Goal: Task Accomplishment & Management: Use online tool/utility

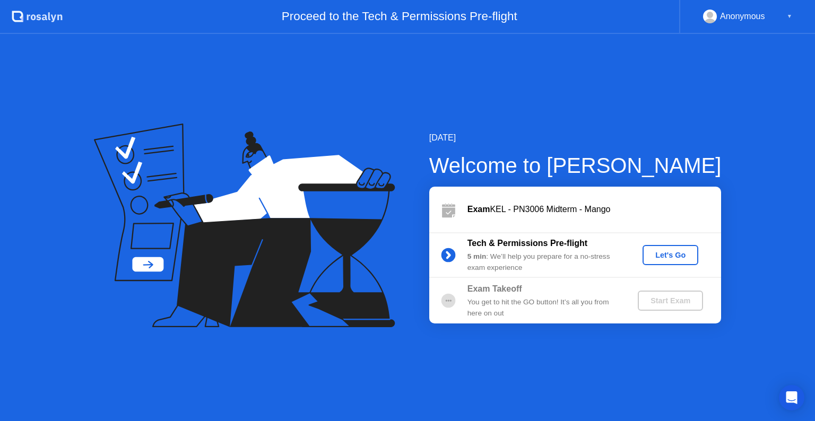
click at [664, 255] on div "Let's Go" at bounding box center [670, 255] width 47 height 8
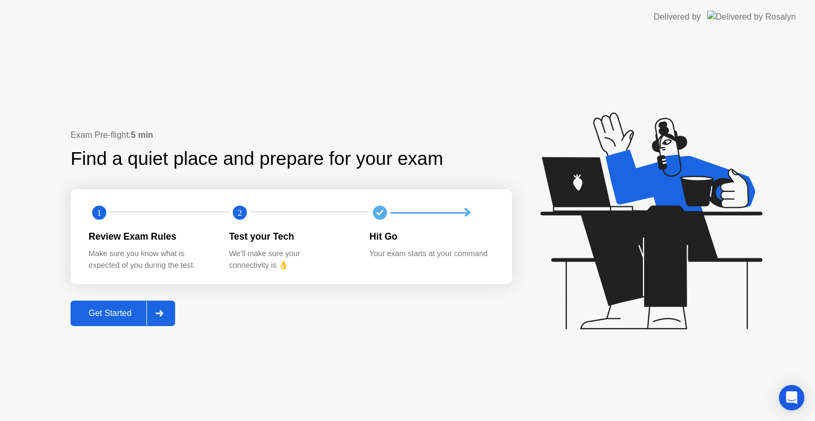
click at [116, 317] on div "Get Started" at bounding box center [110, 314] width 73 height 10
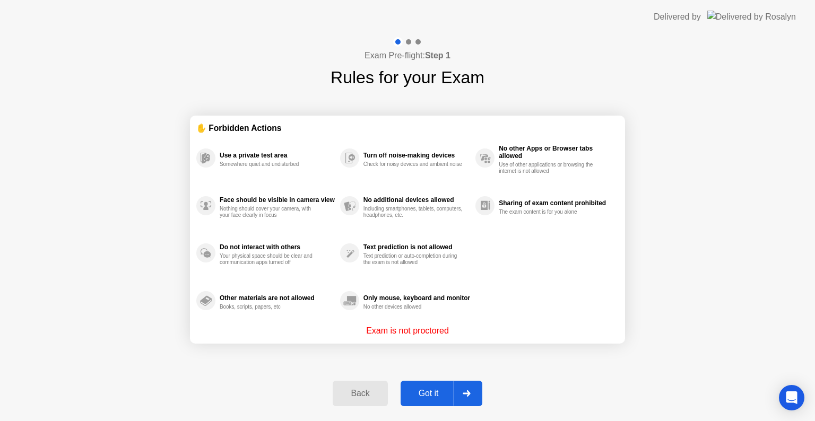
click at [420, 394] on div "Got it" at bounding box center [429, 394] width 50 height 10
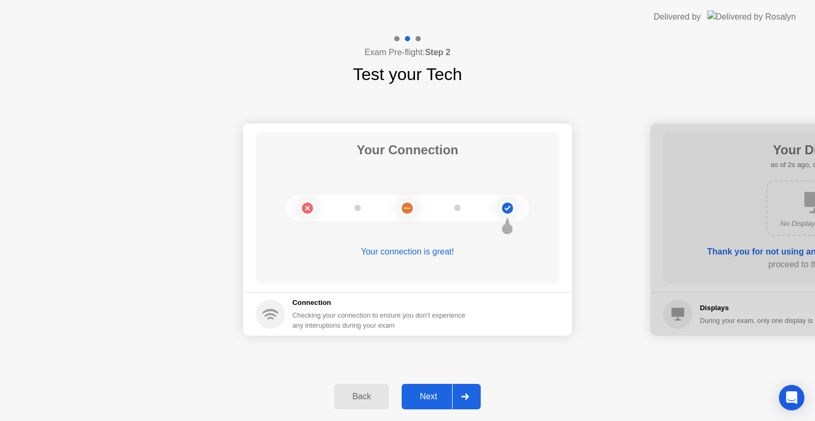
click at [436, 393] on div "Next" at bounding box center [428, 397] width 47 height 10
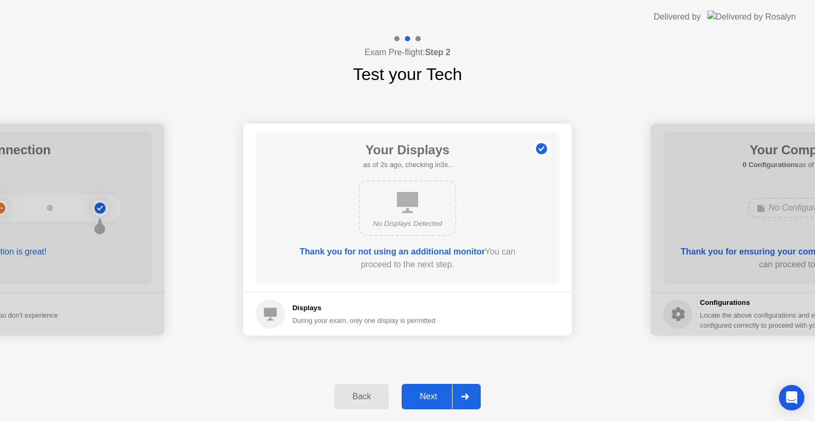
click at [436, 393] on div "Next" at bounding box center [428, 397] width 47 height 10
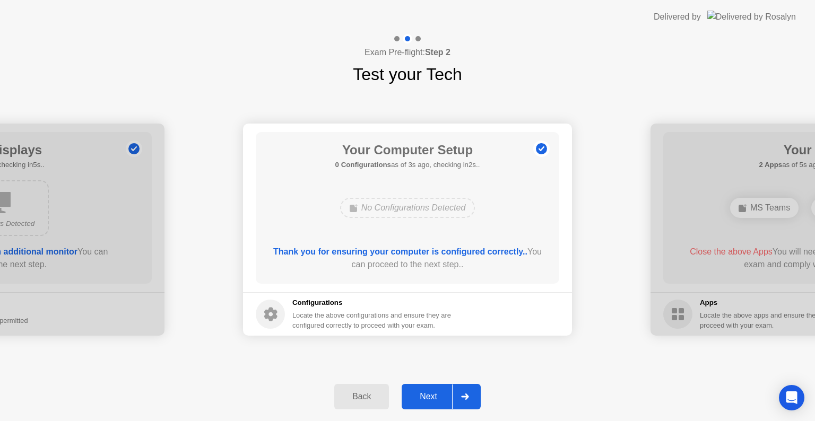
click at [436, 393] on div "Next" at bounding box center [428, 397] width 47 height 10
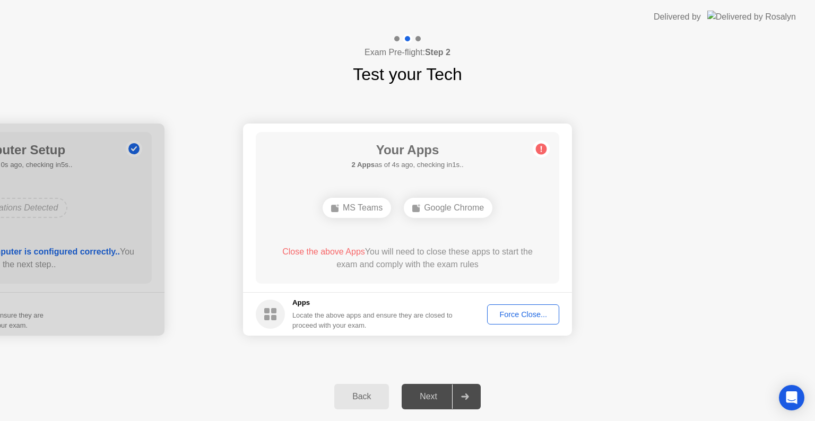
click at [436, 393] on div "Next" at bounding box center [428, 397] width 47 height 10
click at [363, 210] on div "MS Teams" at bounding box center [357, 208] width 68 height 20
click at [454, 217] on div "Google Chrome" at bounding box center [448, 208] width 89 height 20
click at [520, 312] on div "Force Close..." at bounding box center [523, 315] width 65 height 8
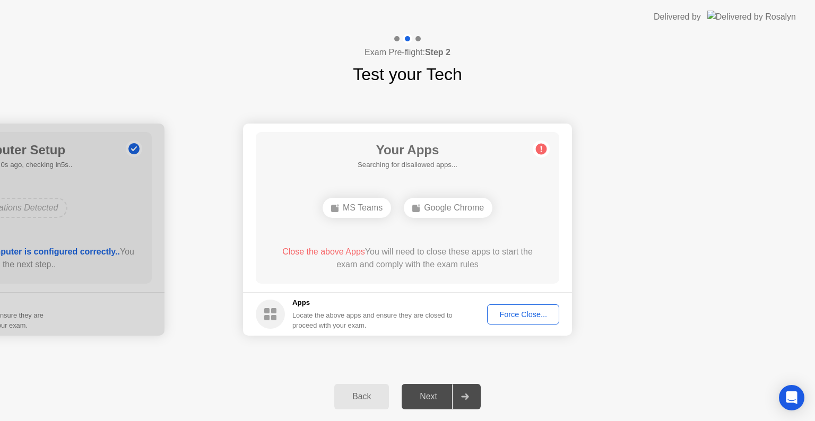
click at [526, 317] on div "Force Close..." at bounding box center [523, 315] width 65 height 8
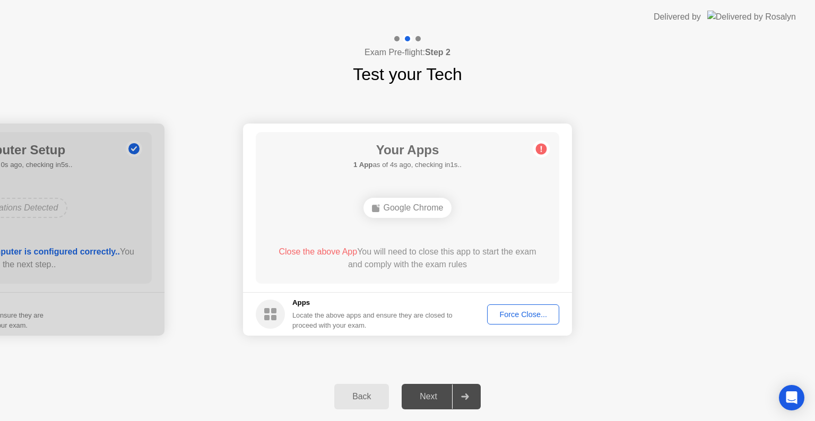
click at [505, 314] on div "Force Close..." at bounding box center [523, 315] width 65 height 8
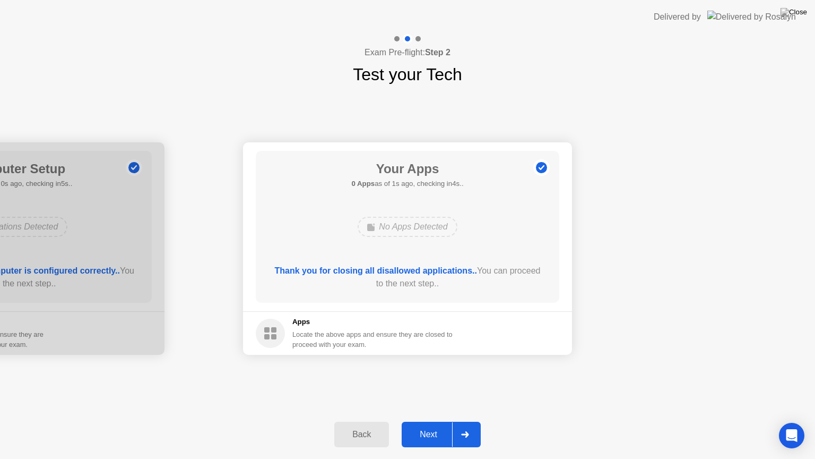
click at [433, 421] on div "Next" at bounding box center [428, 434] width 47 height 10
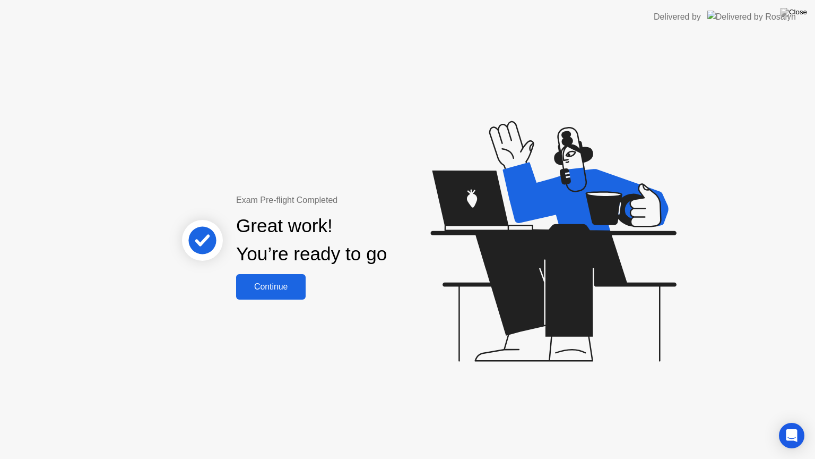
click at [268, 282] on div "Continue" at bounding box center [270, 287] width 63 height 10
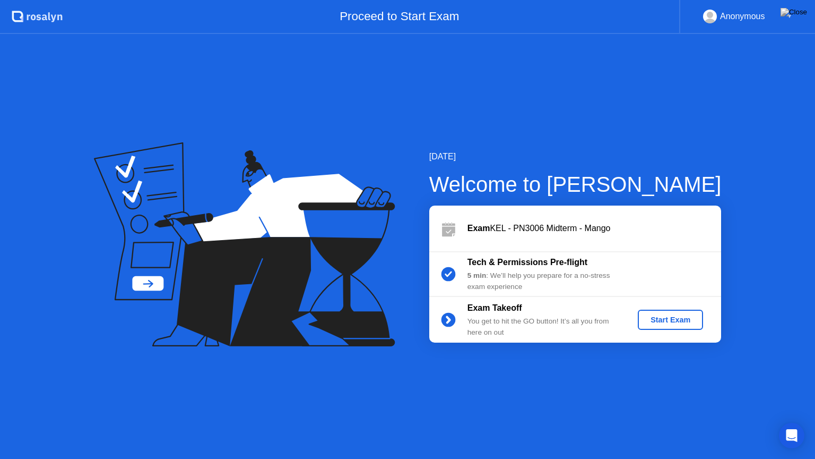
click at [712, 318] on div "Start Exam" at bounding box center [670, 319] width 101 height 20
click at [666, 323] on div "Start Exam" at bounding box center [670, 319] width 57 height 8
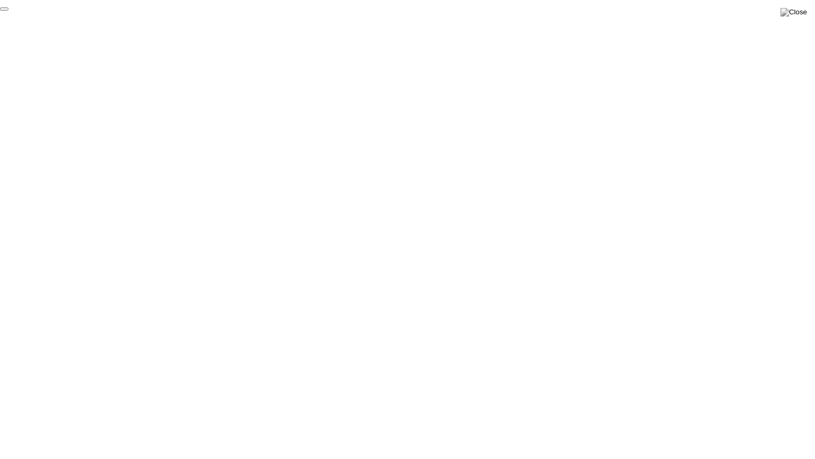
click div "End Proctoring Session"
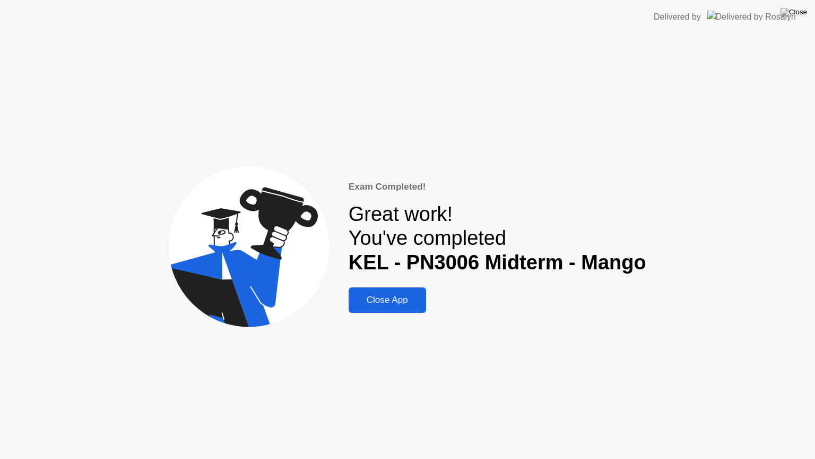
click at [815, 67] on div "Exam Completed! Great work! You've completed KEL - PN3006 Midterm - Mango Close…" at bounding box center [407, 246] width 815 height 425
click at [798, 11] on img at bounding box center [794, 12] width 27 height 8
